Goal: Task Accomplishment & Management: Use online tool/utility

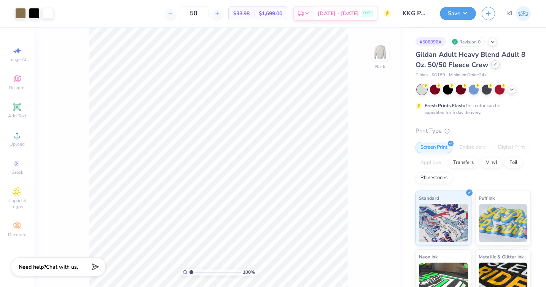
click at [497, 66] on div at bounding box center [496, 64] width 8 height 8
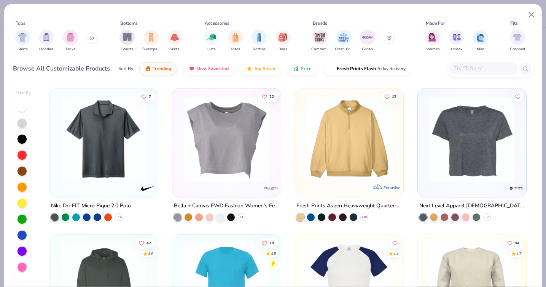
click at [462, 69] on input "text" at bounding box center [483, 68] width 59 height 9
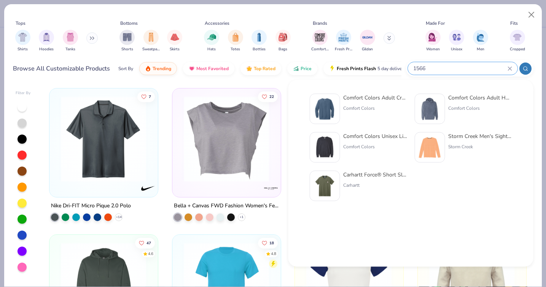
type input "1566"
click at [386, 107] on div "Comfort Colors" at bounding box center [375, 108] width 64 height 7
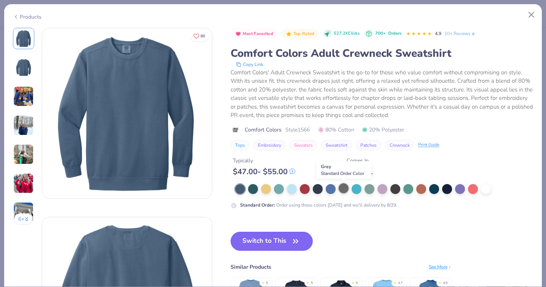
click at [341, 188] on div at bounding box center [344, 188] width 10 height 10
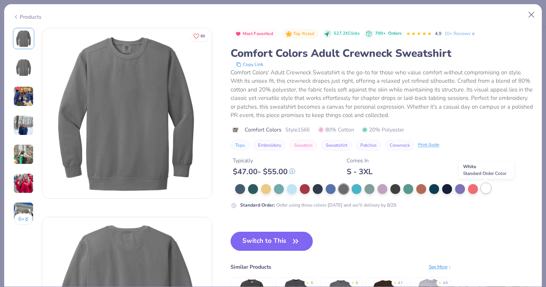
click at [489, 190] on div at bounding box center [486, 188] width 10 height 10
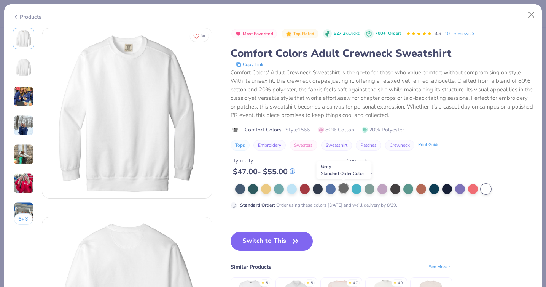
click at [341, 188] on div at bounding box center [344, 188] width 10 height 10
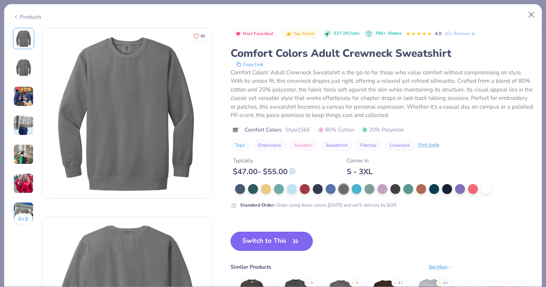
click at [283, 242] on button "Switch to This" at bounding box center [272, 241] width 83 height 19
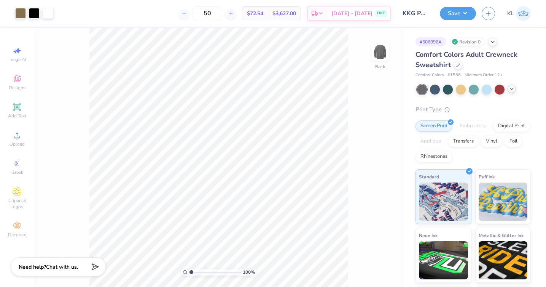
click at [511, 87] on icon at bounding box center [512, 89] width 6 height 6
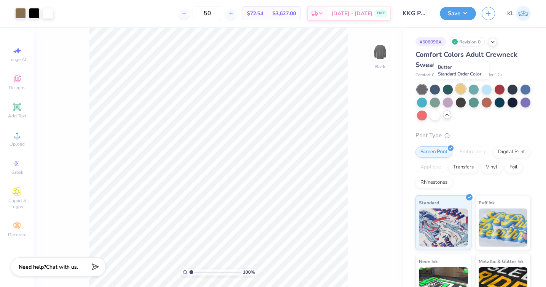
click at [462, 89] on div at bounding box center [461, 89] width 10 height 10
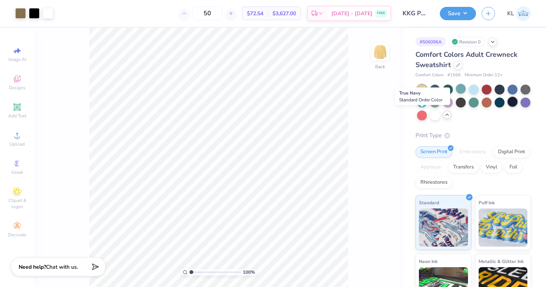
click at [508, 107] on div at bounding box center [513, 102] width 10 height 10
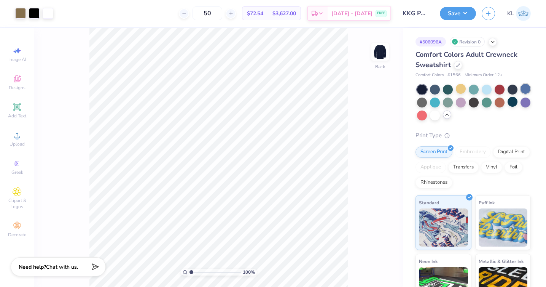
click at [521, 94] on div at bounding box center [526, 89] width 10 height 10
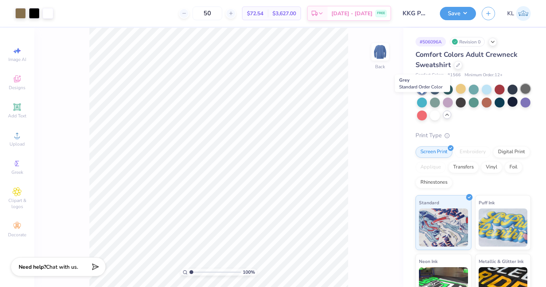
click at [521, 94] on div at bounding box center [526, 89] width 10 height 10
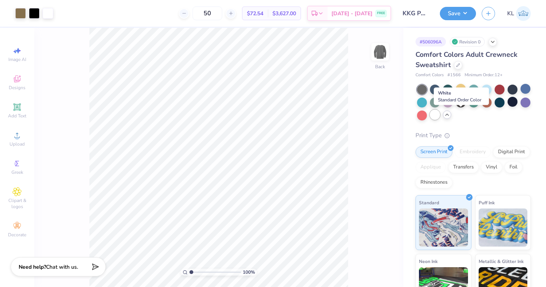
click at [440, 116] on div at bounding box center [435, 115] width 10 height 10
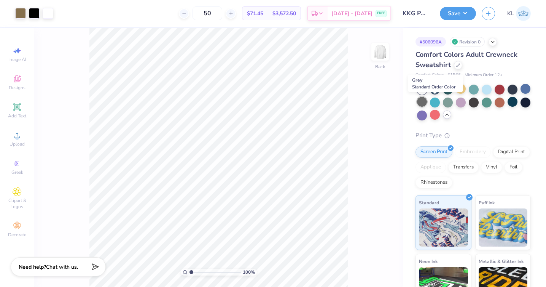
click at [427, 103] on div at bounding box center [422, 102] width 10 height 10
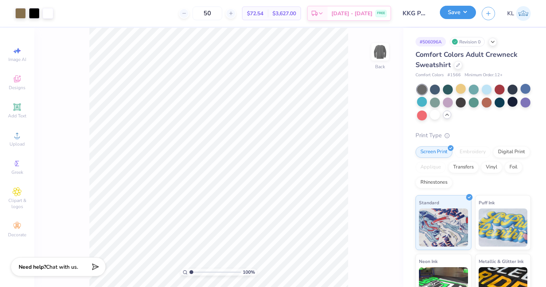
click at [452, 15] on button "Save" at bounding box center [458, 12] width 36 height 13
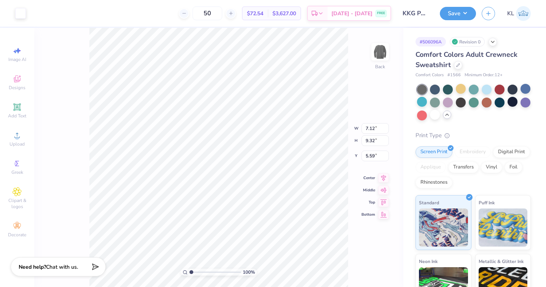
type input "5.66"
type input "0.79"
type input "14.45"
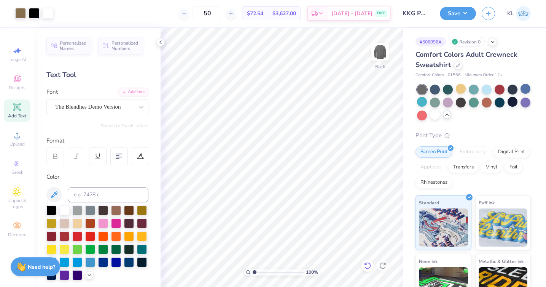
click at [371, 268] on icon at bounding box center [368, 266] width 8 height 8
click at [371, 265] on icon at bounding box center [368, 266] width 8 height 8
click at [369, 270] on div at bounding box center [368, 265] width 12 height 12
type input "5.44"
type input "4.83"
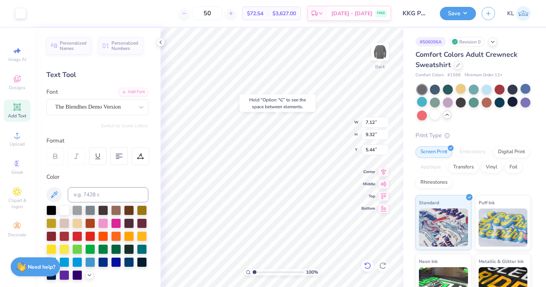
type input "0.76"
type input "13.70"
type input "5.60"
click at [368, 265] on icon at bounding box center [368, 266] width 8 height 8
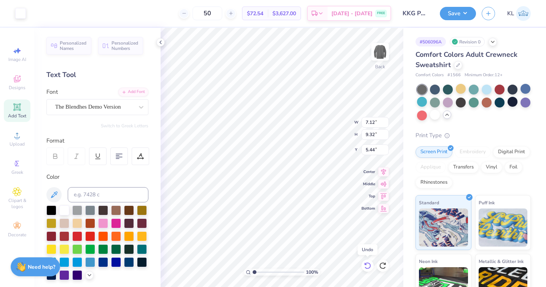
click at [368, 265] on icon at bounding box center [368, 266] width 8 height 8
type input "5.59"
click at [368, 265] on icon at bounding box center [368, 266] width 8 height 8
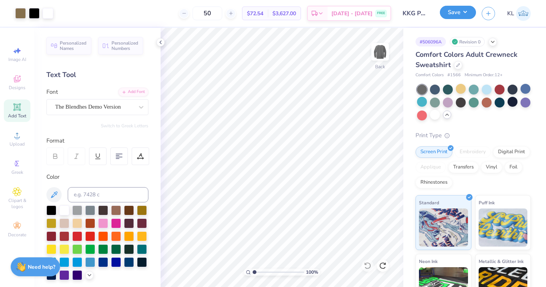
click at [453, 13] on button "Save" at bounding box center [458, 12] width 36 height 13
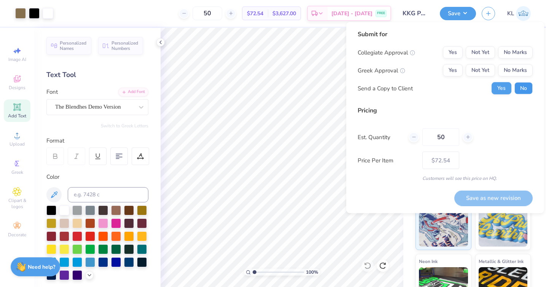
click at [518, 87] on button "No" at bounding box center [524, 88] width 18 height 12
click at [451, 72] on button "Yes" at bounding box center [453, 70] width 20 height 12
click at [480, 54] on button "Not Yet" at bounding box center [480, 52] width 29 height 12
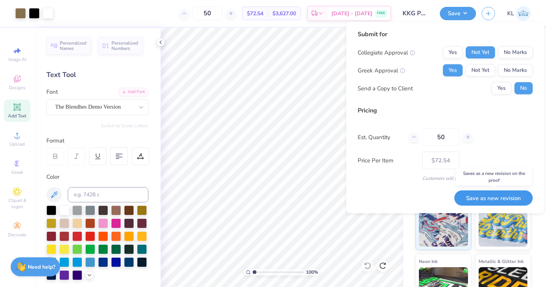
click at [488, 200] on button "Save as new revision" at bounding box center [494, 198] width 78 height 16
type input "$72.54"
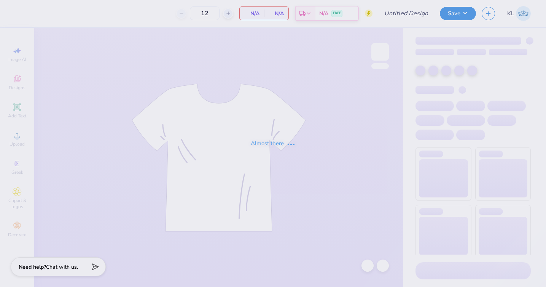
type input "KKG Parents Weekend Shirt '25"
type input "24"
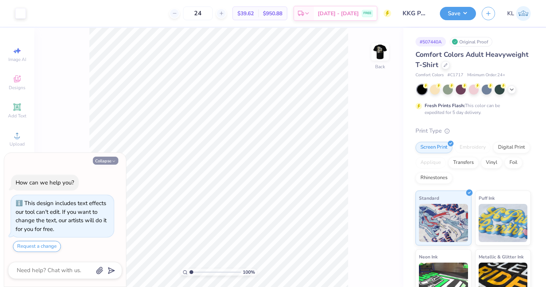
click at [110, 161] on button "Collapse" at bounding box center [106, 160] width 26 height 8
type textarea "x"
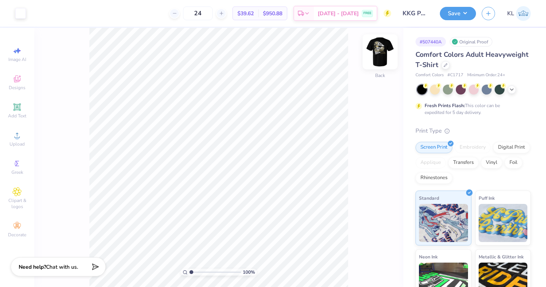
click at [386, 48] on img at bounding box center [380, 52] width 30 height 30
click at [36, 10] on div at bounding box center [34, 12] width 11 height 11
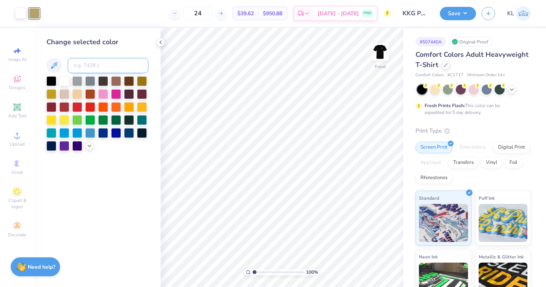
click at [96, 65] on input at bounding box center [108, 65] width 81 height 15
type input "872"
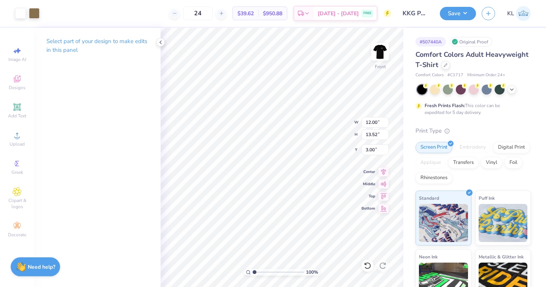
type input "5.42"
type input "0.87"
type input "15.00"
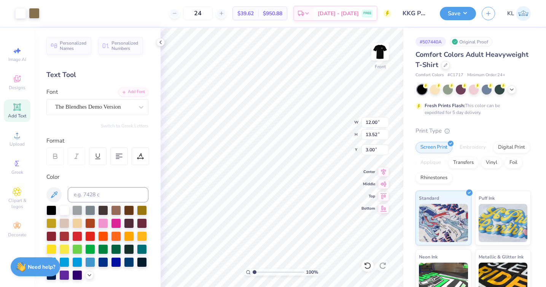
type input "4.01"
click at [445, 12] on button "Save" at bounding box center [458, 12] width 36 height 13
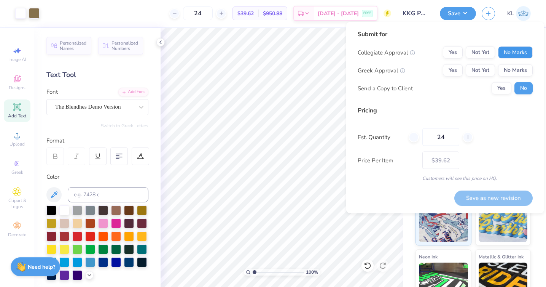
click at [502, 49] on button "No Marks" at bounding box center [515, 52] width 35 height 12
click at [455, 73] on button "Yes" at bounding box center [453, 70] width 20 height 12
click at [451, 136] on input "24" at bounding box center [441, 137] width 37 height 18
type input "2"
type input "0"
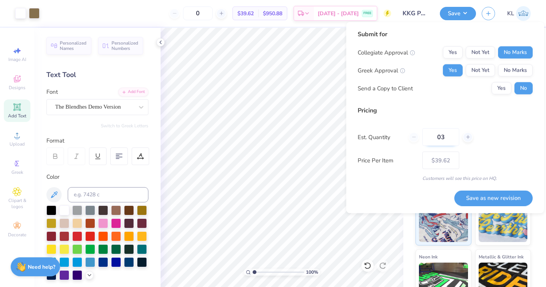
type input "036"
type input "36"
type input "– –"
type input "0"
type input "$34.63"
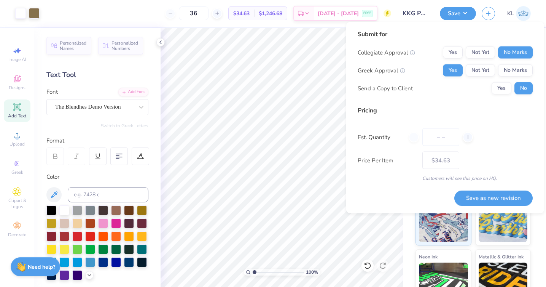
type input "0"
type input "036"
type input "36"
type input "$34.63"
click at [439, 138] on input "036" at bounding box center [441, 137] width 37 height 18
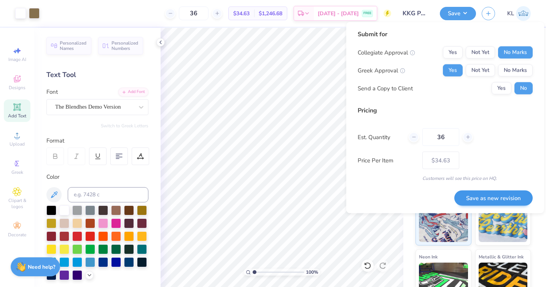
type input "36"
click at [488, 198] on button "Save as new revision" at bounding box center [494, 198] width 78 height 16
type input "– –"
